Goal: Task Accomplishment & Management: Use online tool/utility

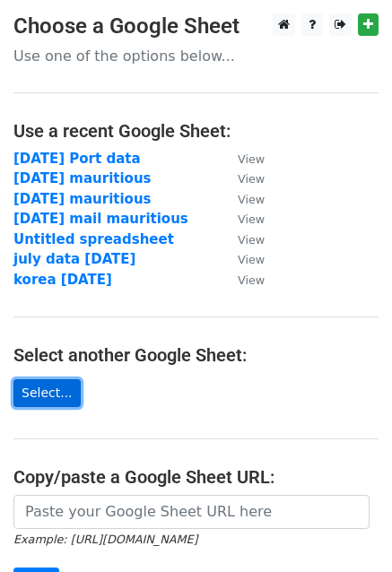
click at [41, 393] on link "Select..." at bounding box center [46, 393] width 67 height 28
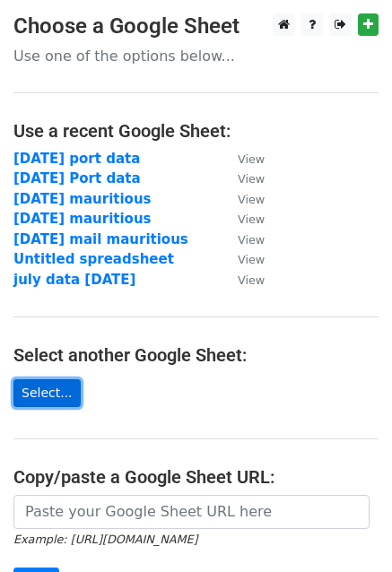
drag, startPoint x: 0, startPoint y: 0, endPoint x: 30, endPoint y: 387, distance: 388.6
click at [30, 387] on link "Select..." at bounding box center [46, 393] width 67 height 28
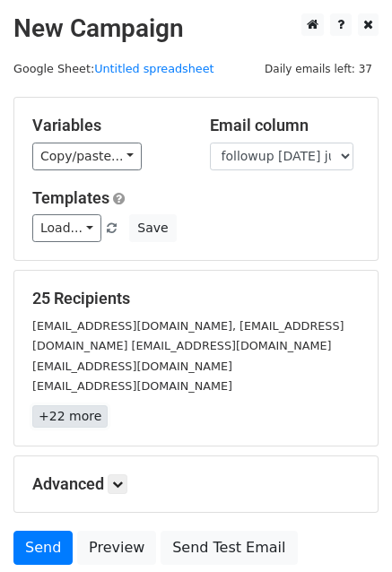
click at [62, 415] on link "+22 more" at bounding box center [69, 416] width 75 height 22
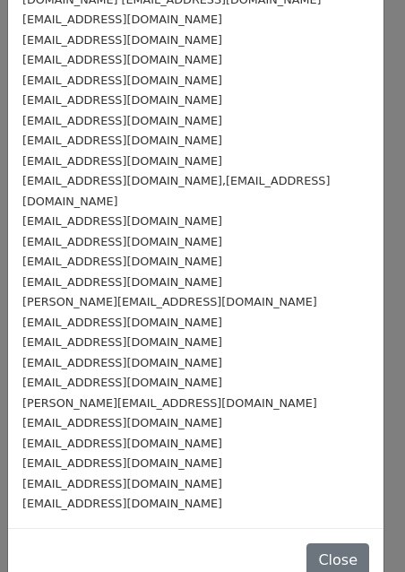
scroll to position [113, 0]
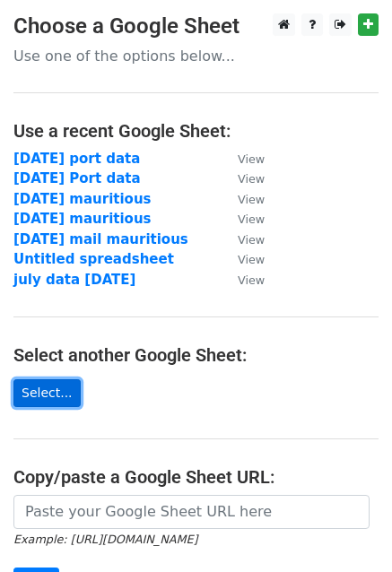
click at [53, 395] on link "Select..." at bounding box center [46, 393] width 67 height 28
click at [42, 395] on link "Select..." at bounding box center [46, 393] width 67 height 28
